Goal: Contribute content: Add original content to the website for others to see

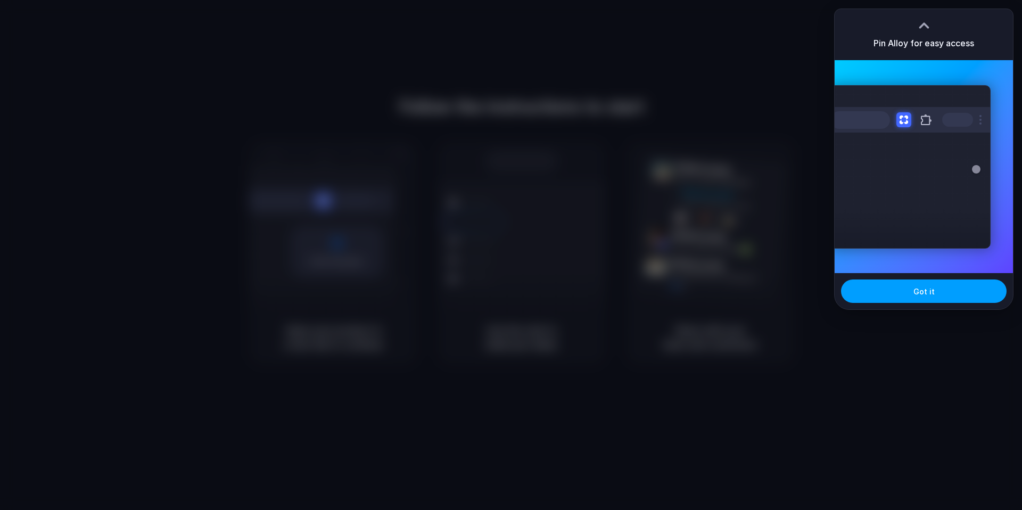
click at [932, 295] on span "Got it" at bounding box center [923, 291] width 21 height 11
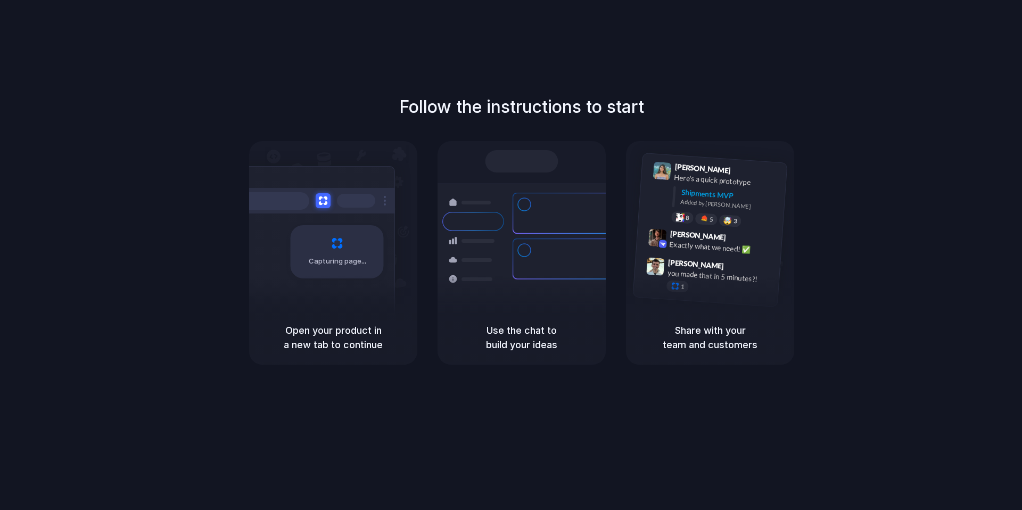
click at [296, 287] on div "Capturing page" at bounding box center [314, 247] width 161 height 163
click at [330, 261] on span "Capturing page" at bounding box center [338, 261] width 59 height 11
click at [330, 330] on h5 "Open your product in a new tab to continue" at bounding box center [333, 337] width 143 height 29
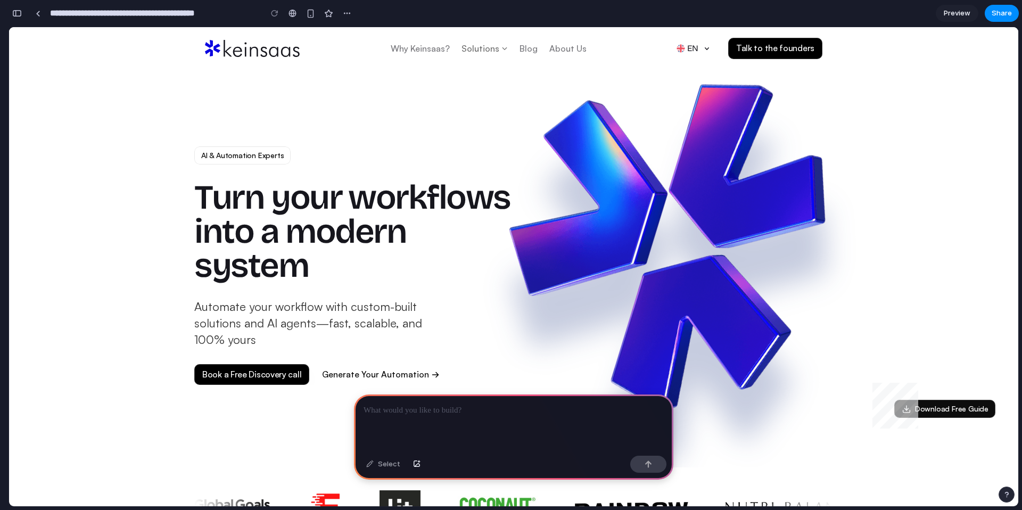
scroll to position [20, 0]
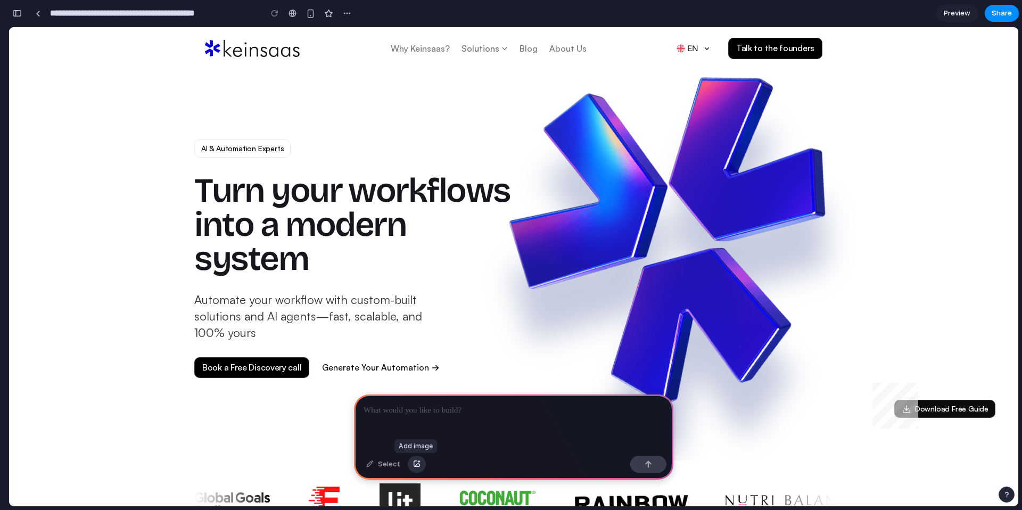
click at [415, 464] on div "button" at bounding box center [416, 464] width 7 height 6
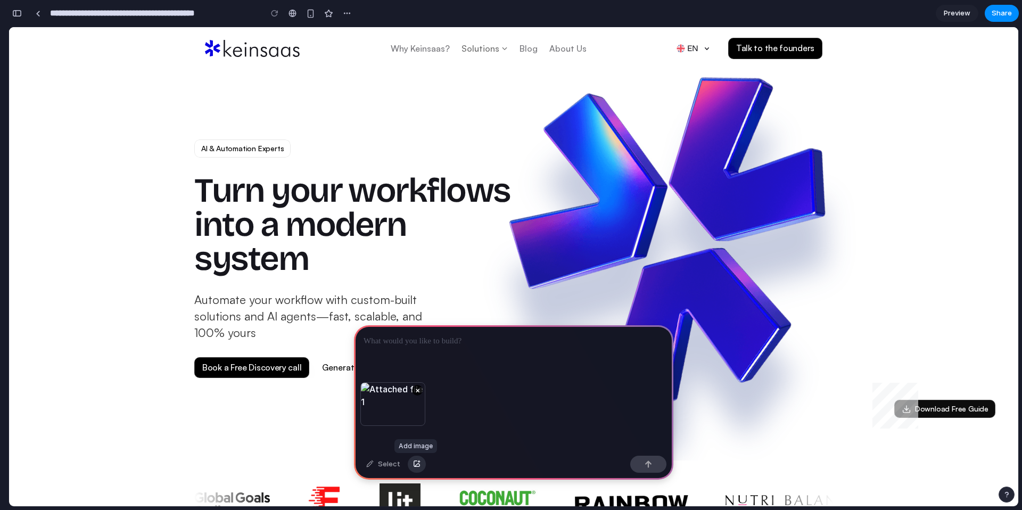
click at [418, 465] on div "button" at bounding box center [416, 464] width 7 height 6
click at [408, 342] on p at bounding box center [513, 341] width 300 height 13
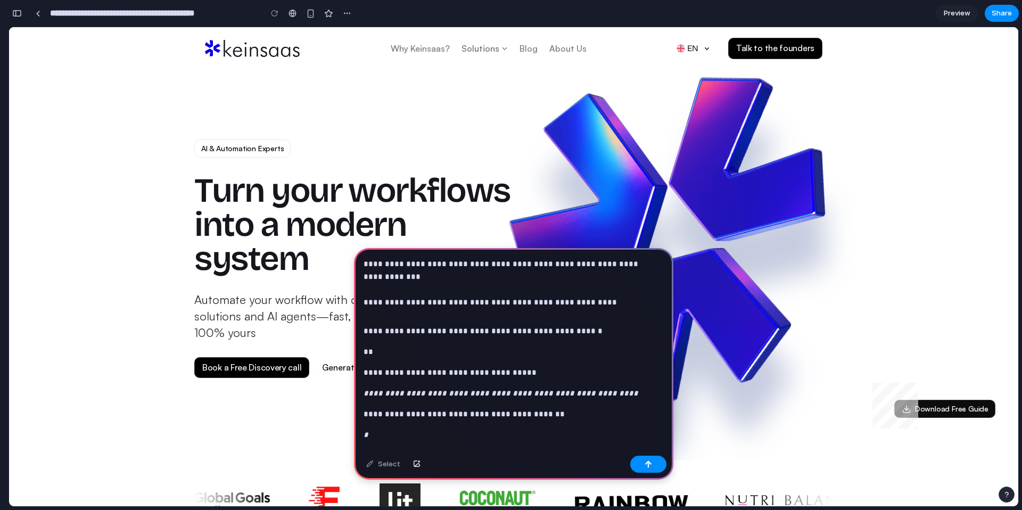
scroll to position [0, 0]
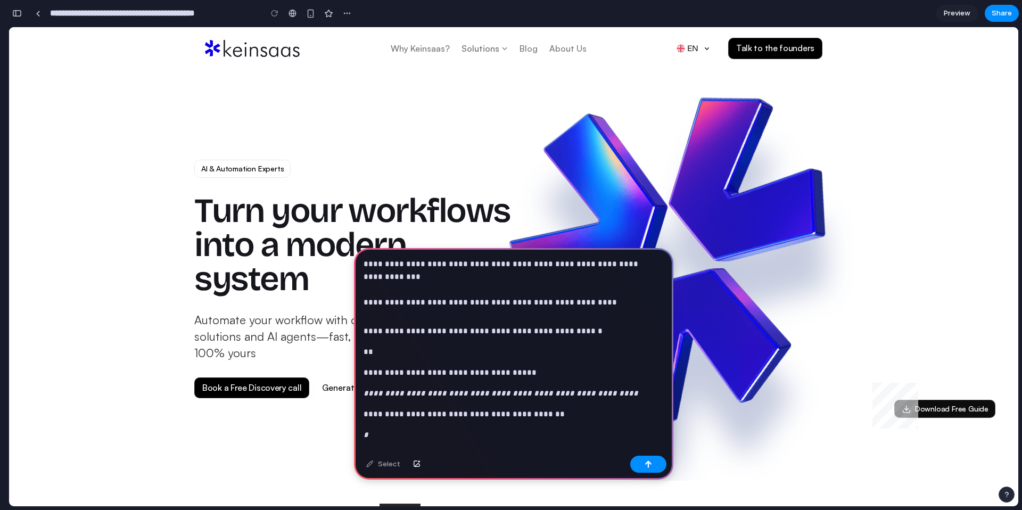
click at [483, 264] on p "**********" at bounding box center [511, 277] width 296 height 38
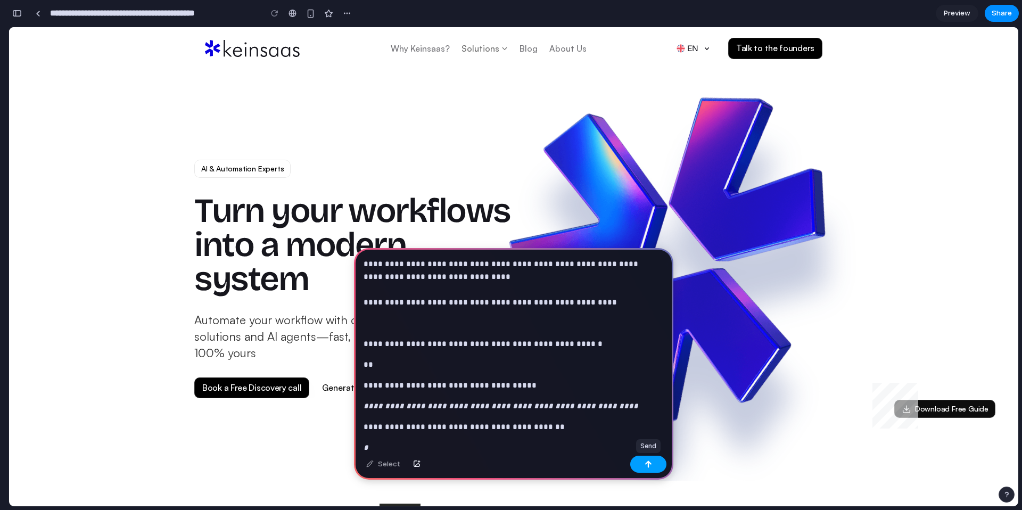
click at [646, 465] on div "button" at bounding box center [647, 463] width 7 height 7
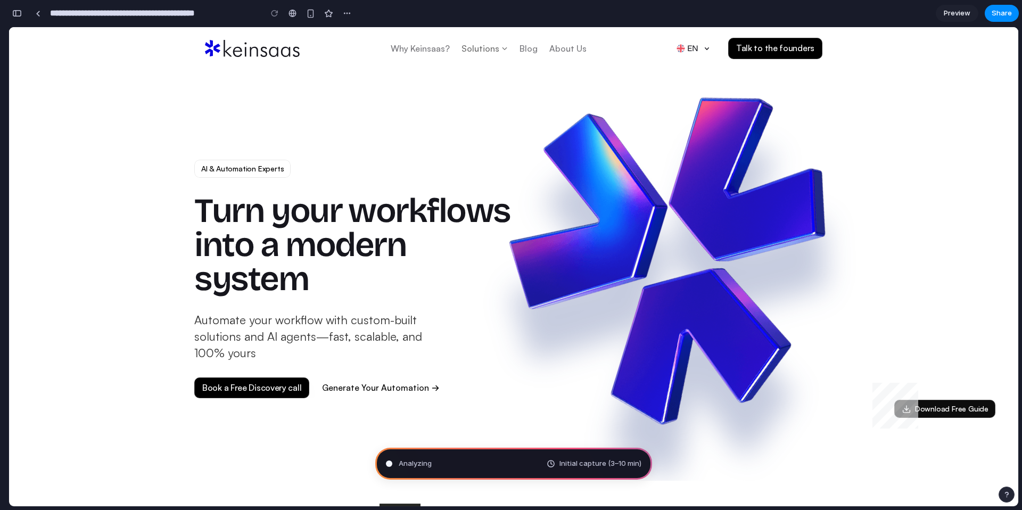
scroll to position [13060, 0]
type input "**********"
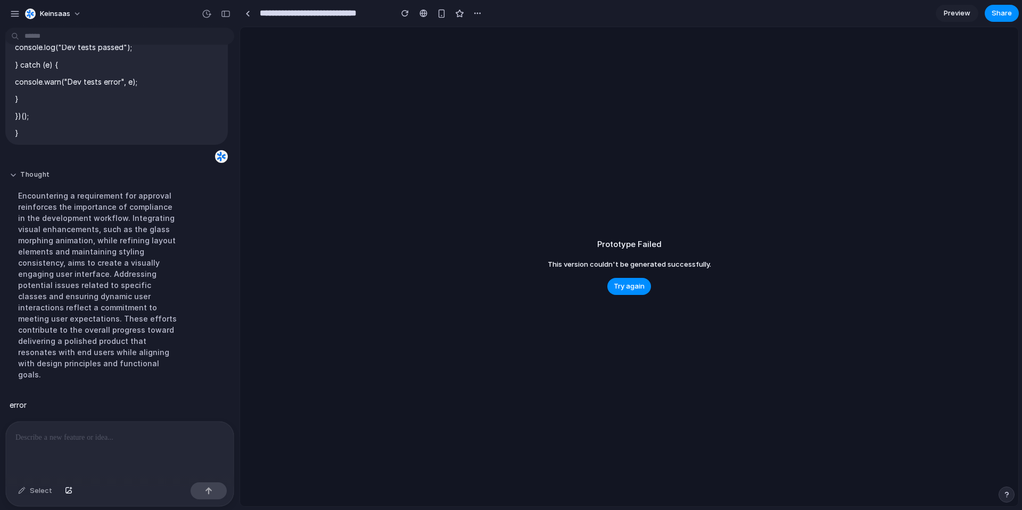
scroll to position [7512, 0]
click at [84, 437] on p at bounding box center [119, 437] width 209 height 13
click at [68, 496] on button "button" at bounding box center [69, 490] width 18 height 17
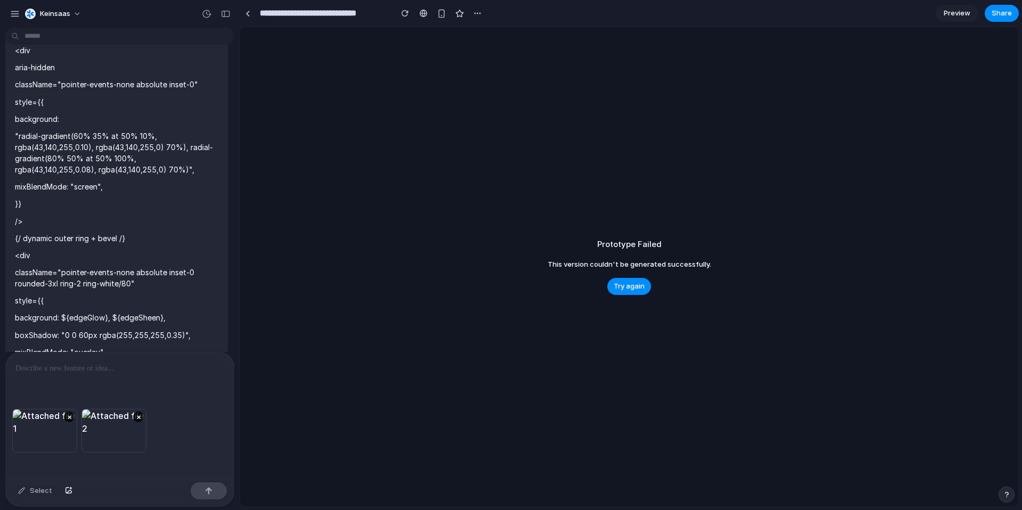
scroll to position [0, 0]
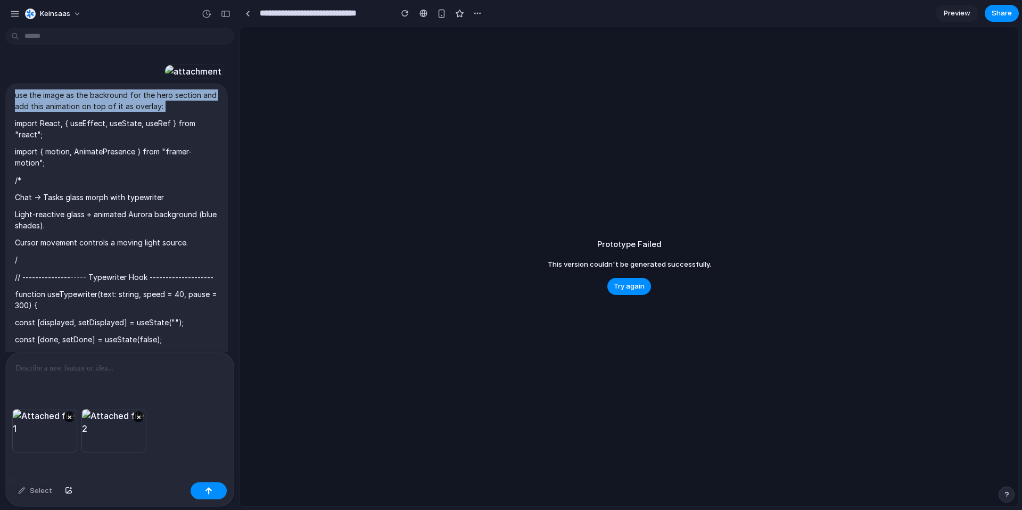
drag, startPoint x: 13, startPoint y: 180, endPoint x: 180, endPoint y: 198, distance: 168.1
copy span "use the image as the backround for the hero section and add this animation on t…"
click at [55, 370] on p at bounding box center [119, 368] width 209 height 13
click at [70, 367] on p at bounding box center [119, 368] width 209 height 13
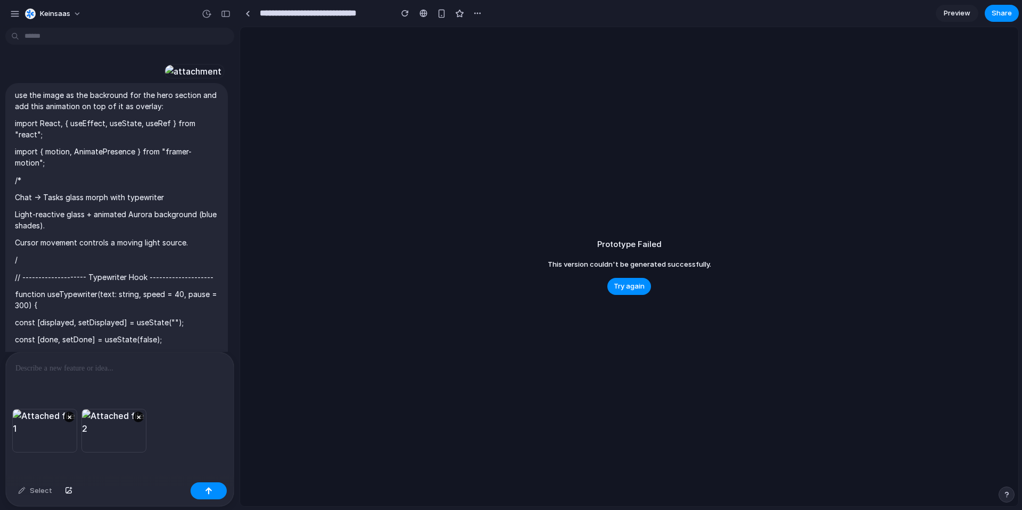
click at [59, 372] on div at bounding box center [120, 380] width 228 height 56
paste div
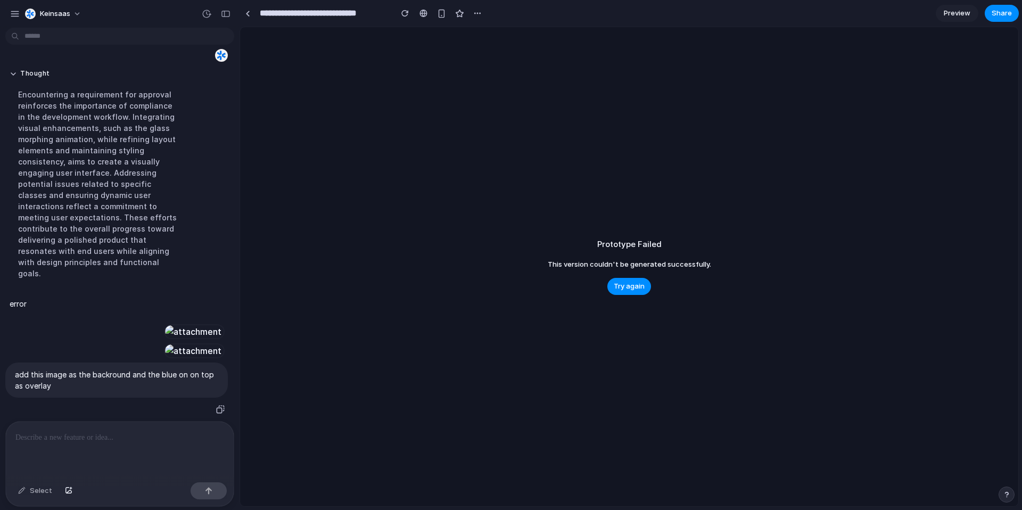
scroll to position [7776, 0]
click at [634, 285] on span "Try again" at bounding box center [629, 286] width 31 height 11
type input "**********"
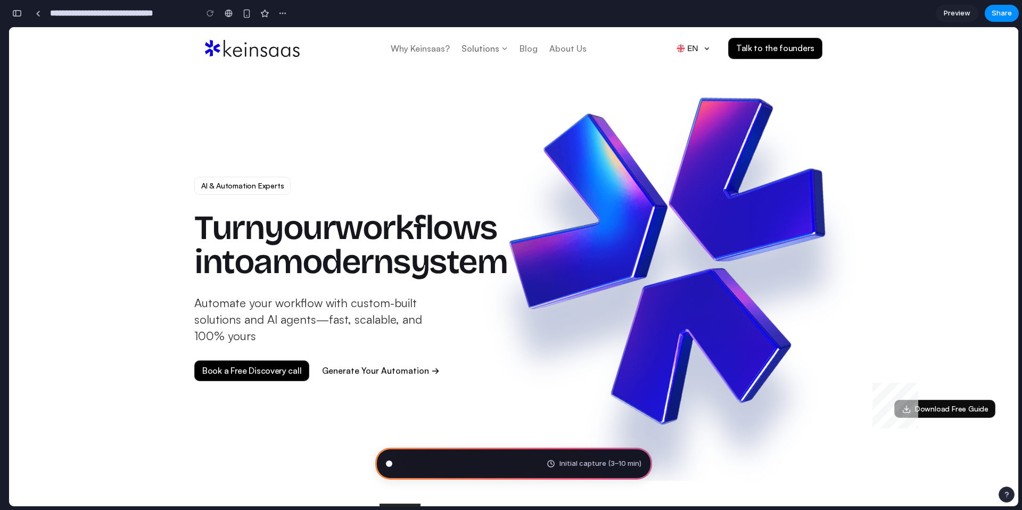
scroll to position [0, 0]
click at [482, 462] on span "Reading [PERSON_NAME]'s Newsletter" at bounding box center [463, 463] width 129 height 11
